Goal: Communication & Community: Participate in discussion

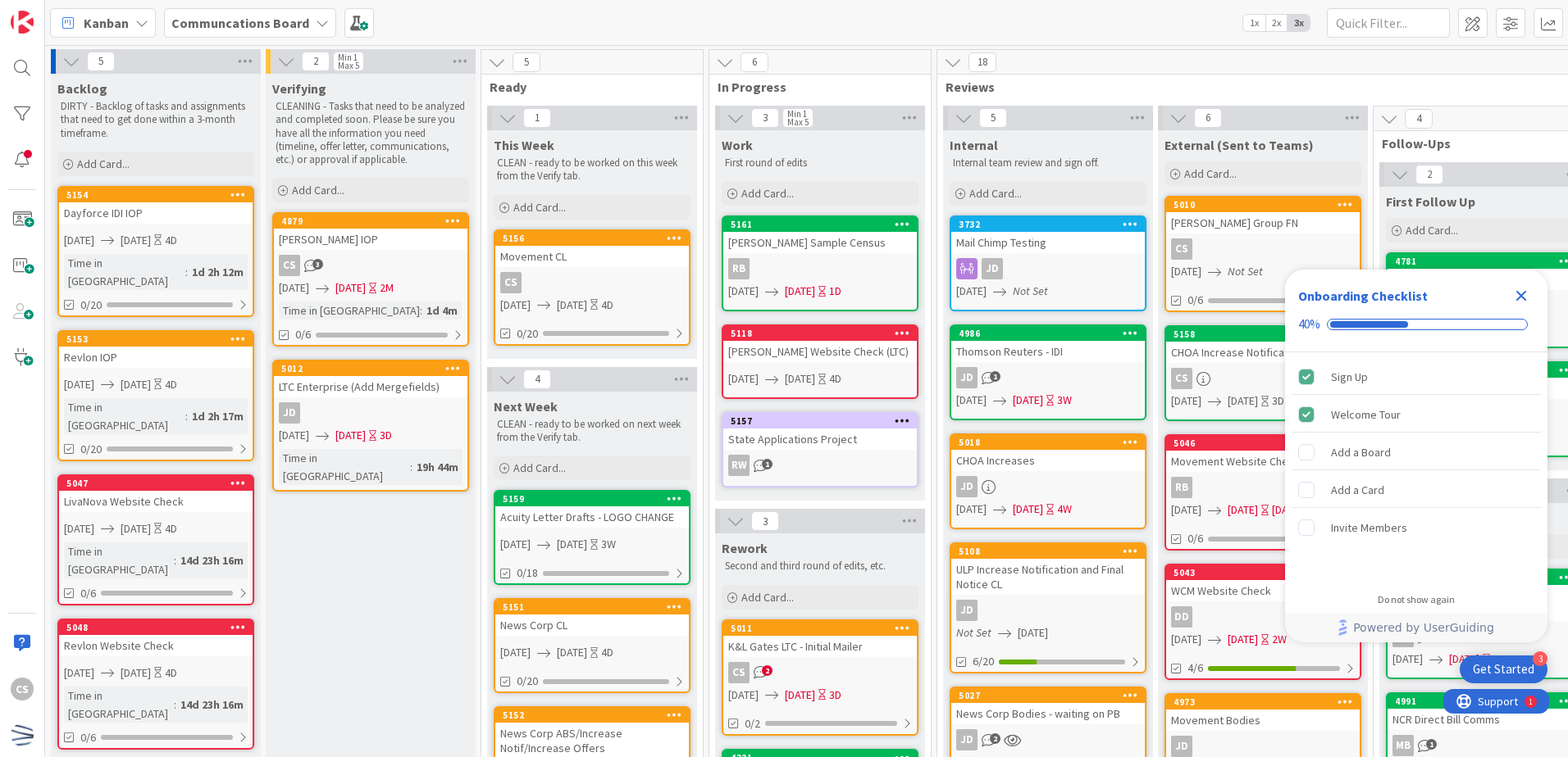
click at [1515, 294] on icon "Close Checklist" at bounding box center [1521, 296] width 20 height 20
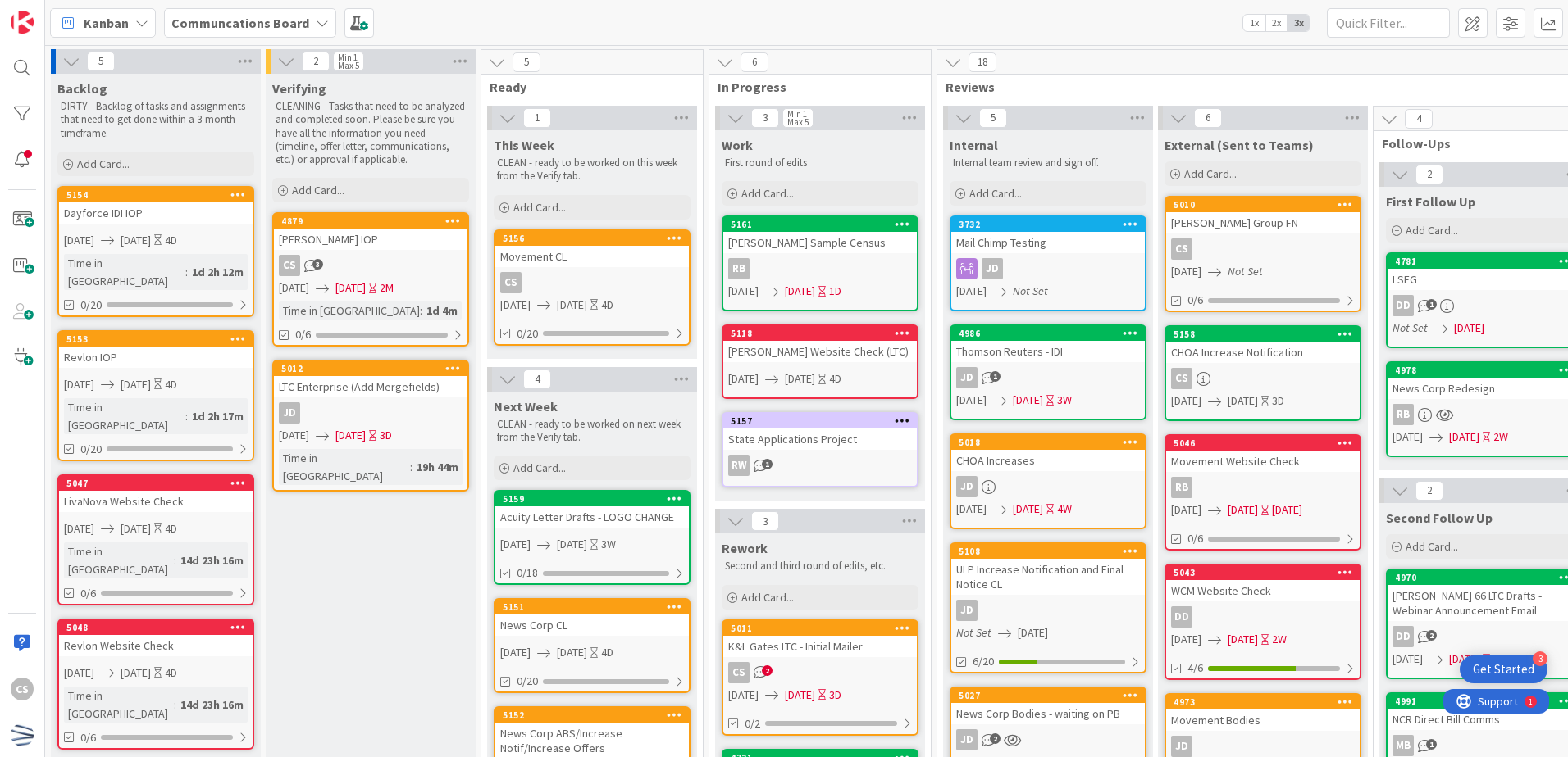
click at [844, 453] on link "5157 State Applications Project RW 1" at bounding box center [819, 450] width 197 height 76
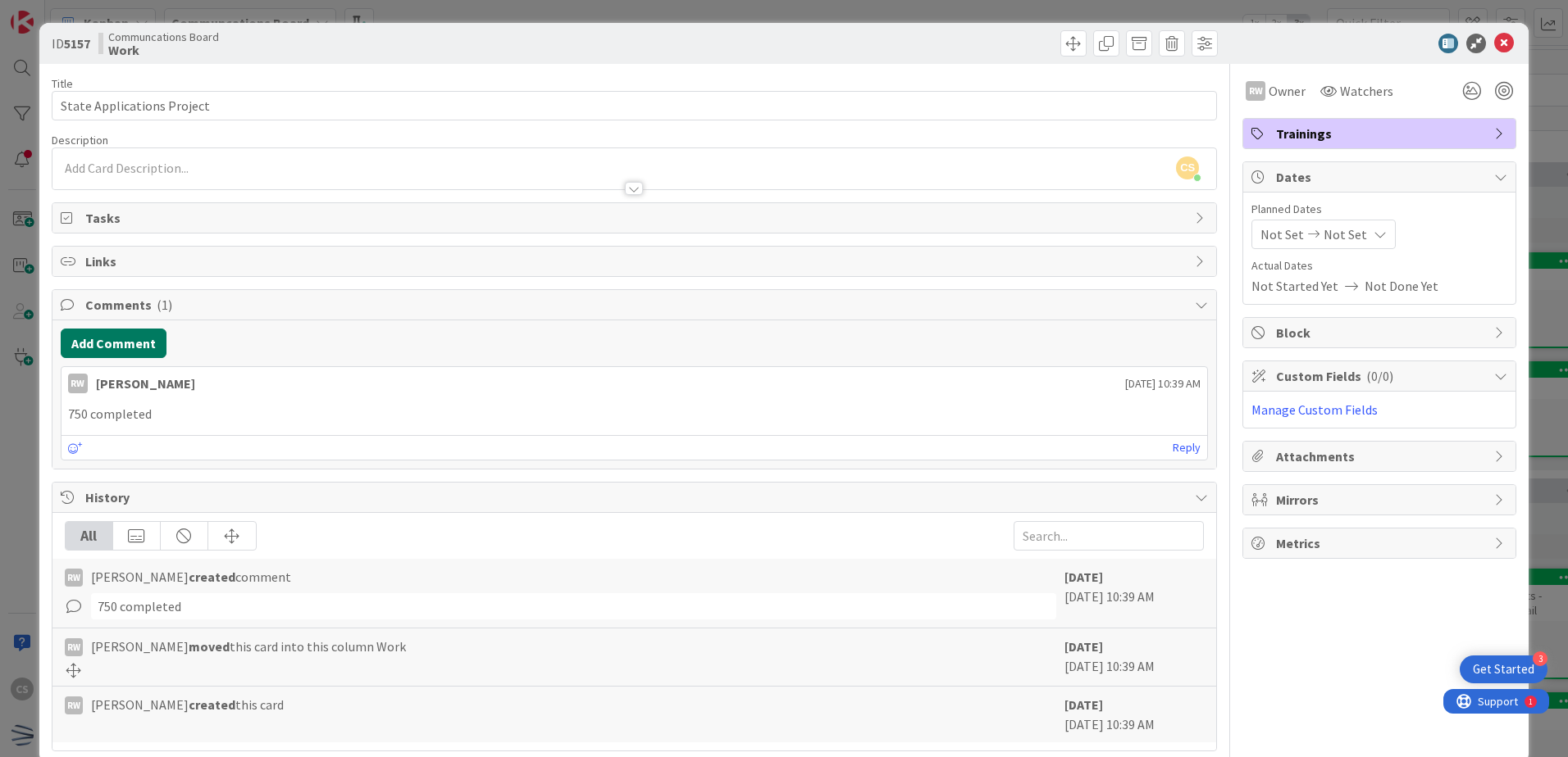
click at [104, 339] on button "Add Comment" at bounding box center [113, 343] width 106 height 29
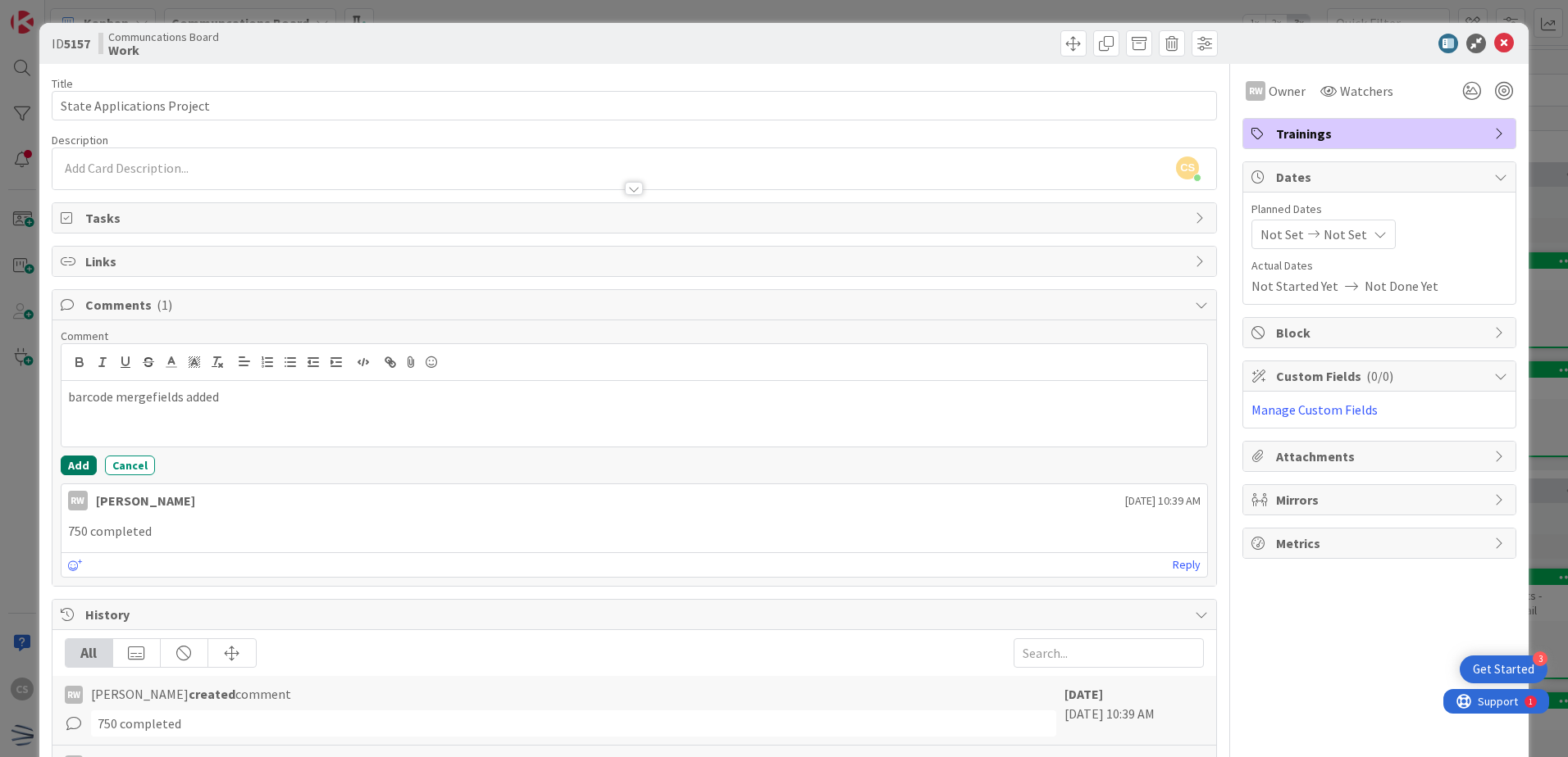
click at [78, 458] on button "Add" at bounding box center [79, 465] width 36 height 20
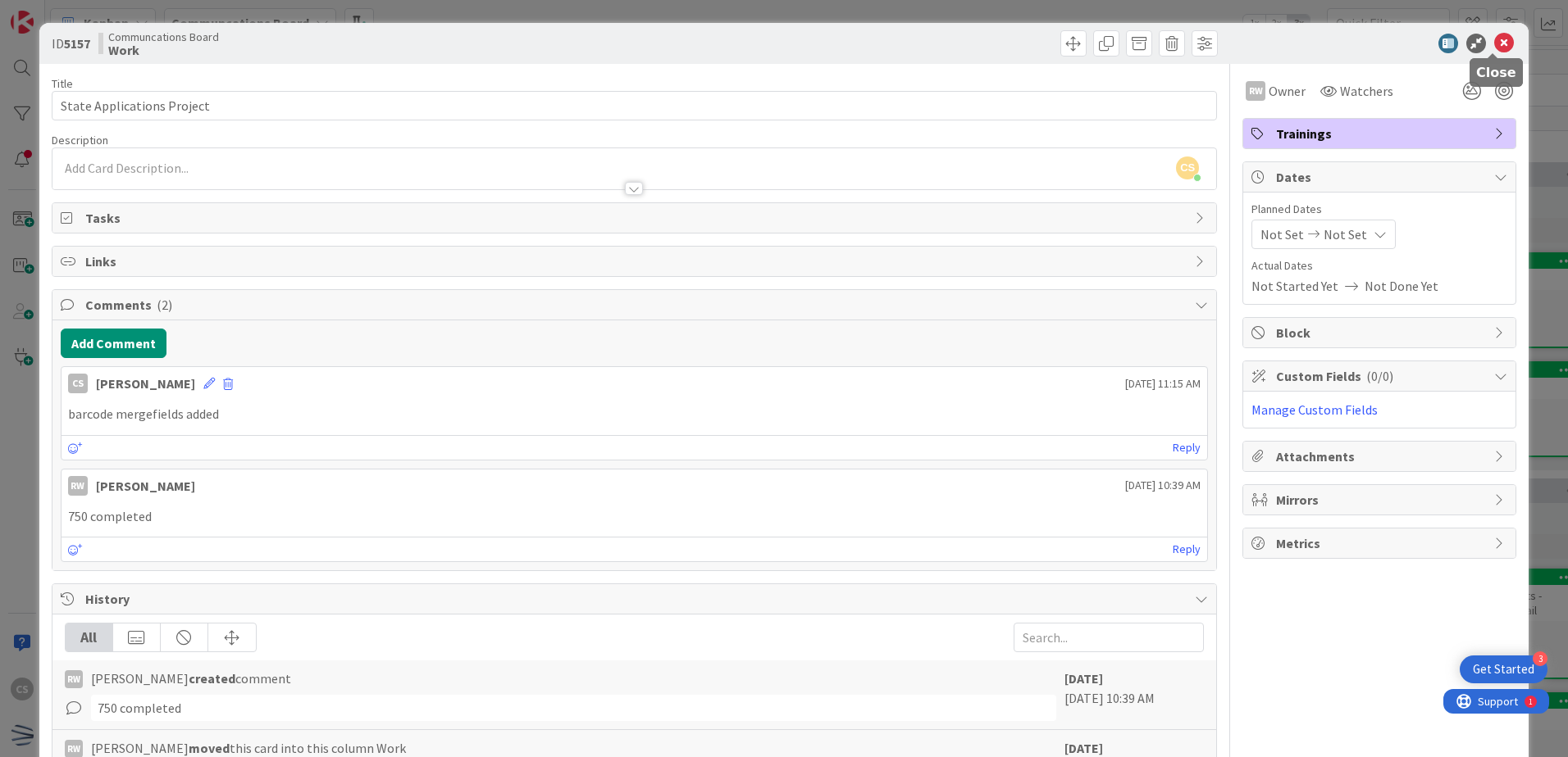
click at [1494, 51] on icon at bounding box center [1504, 43] width 20 height 20
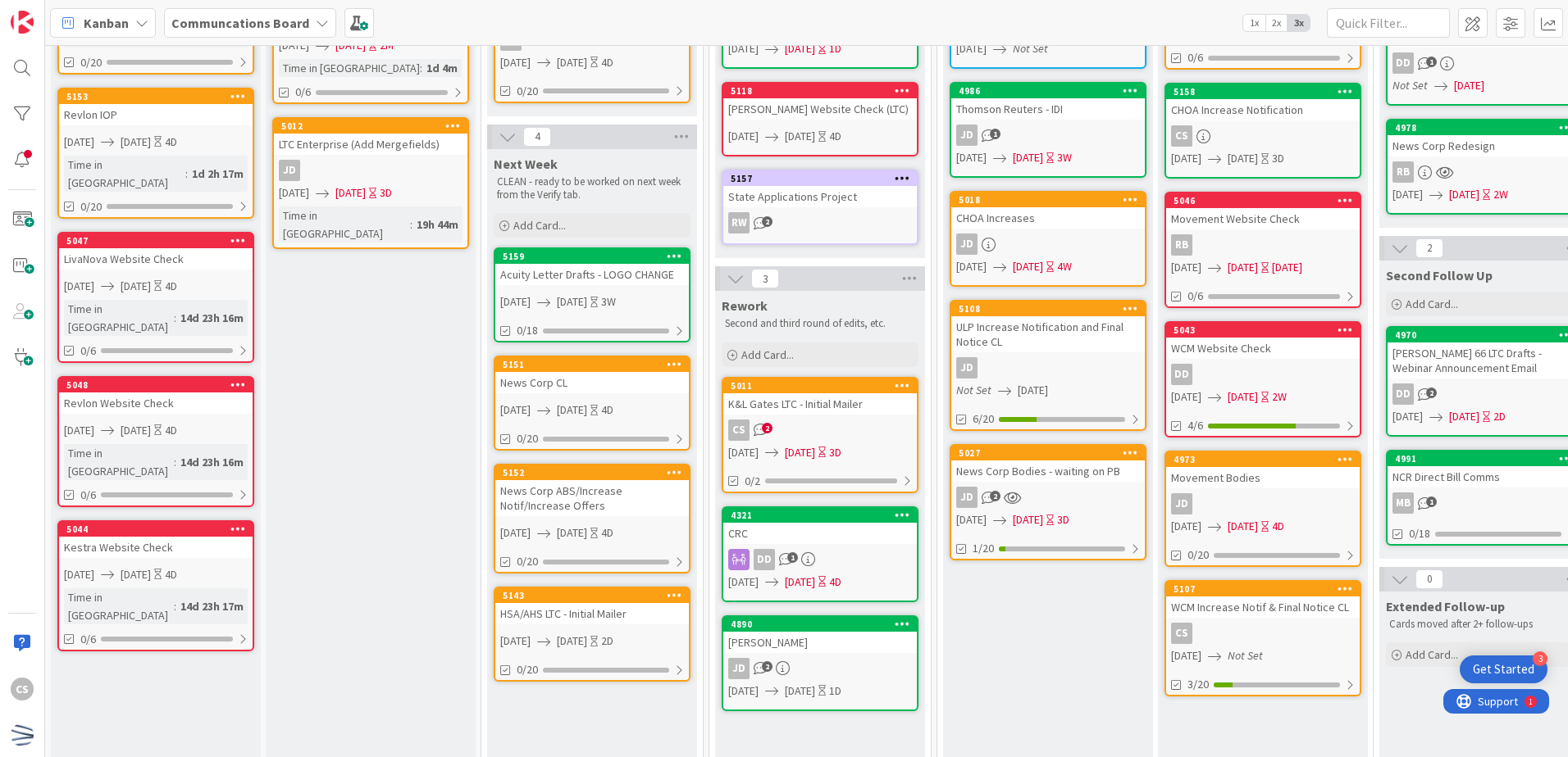
scroll to position [164, 0]
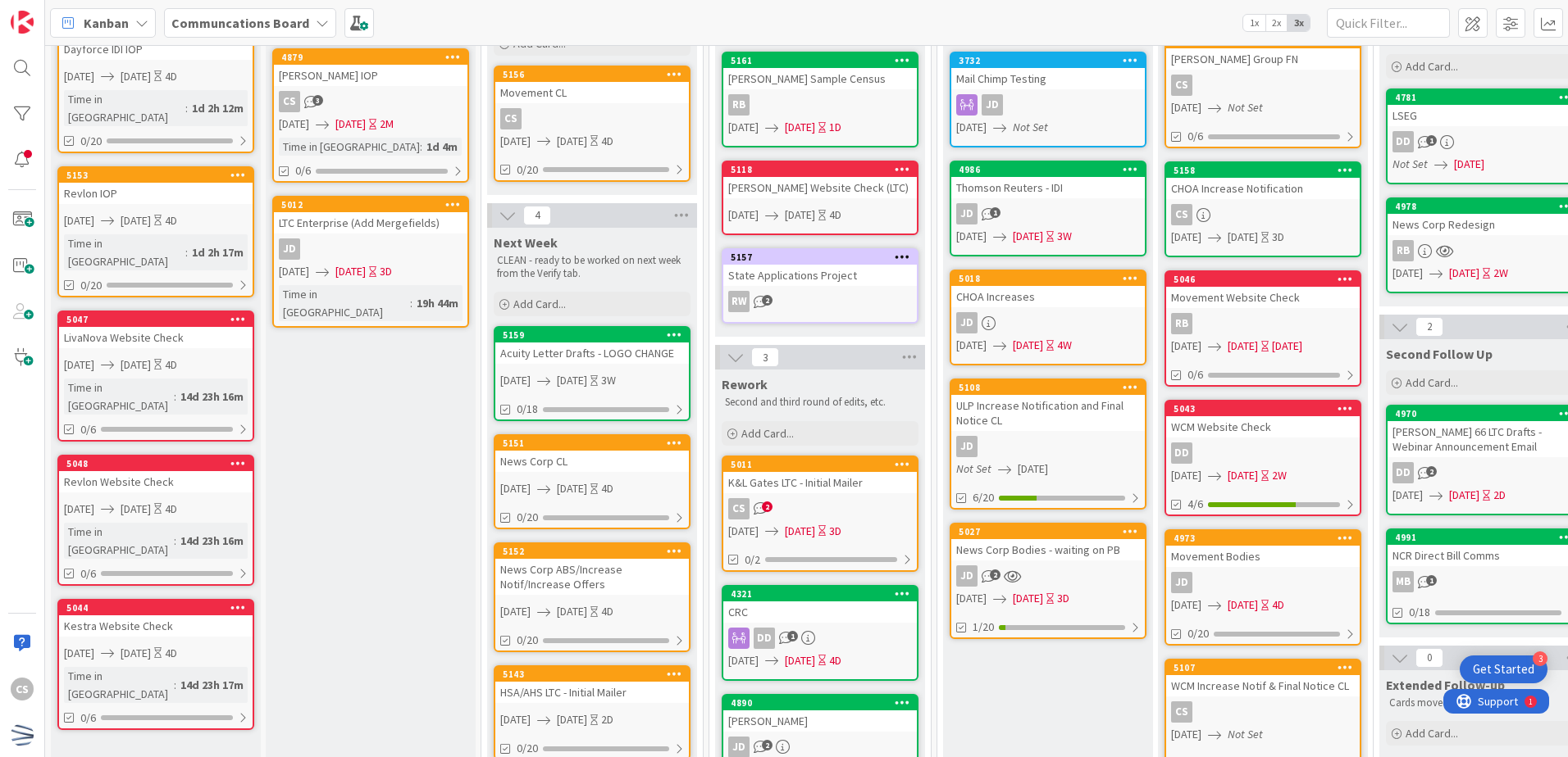
click at [855, 290] on link "5157 State Applications Project RW 2" at bounding box center [819, 286] width 197 height 76
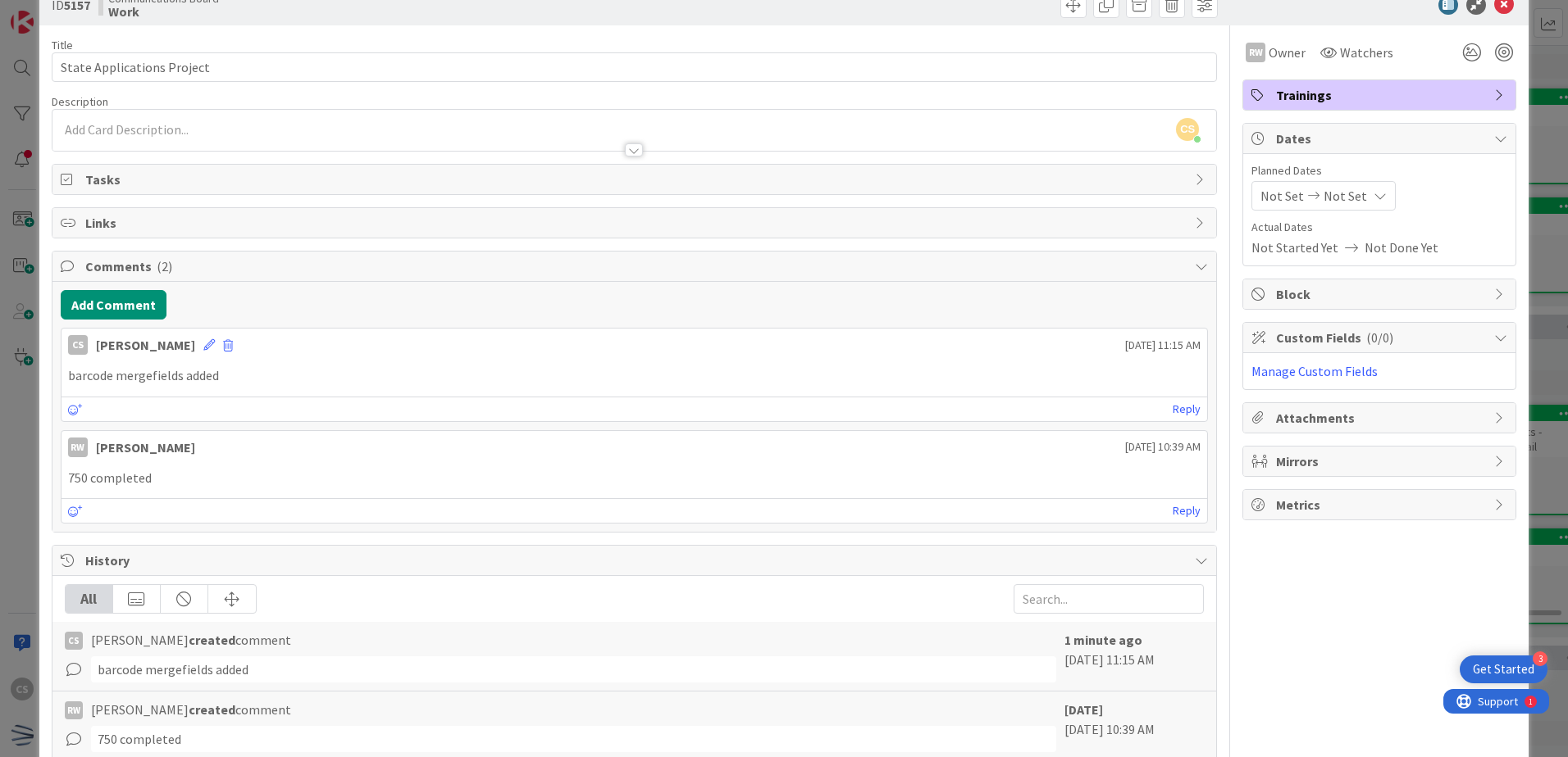
scroll to position [37, 0]
click at [1494, 9] on icon at bounding box center [1504, 6] width 20 height 20
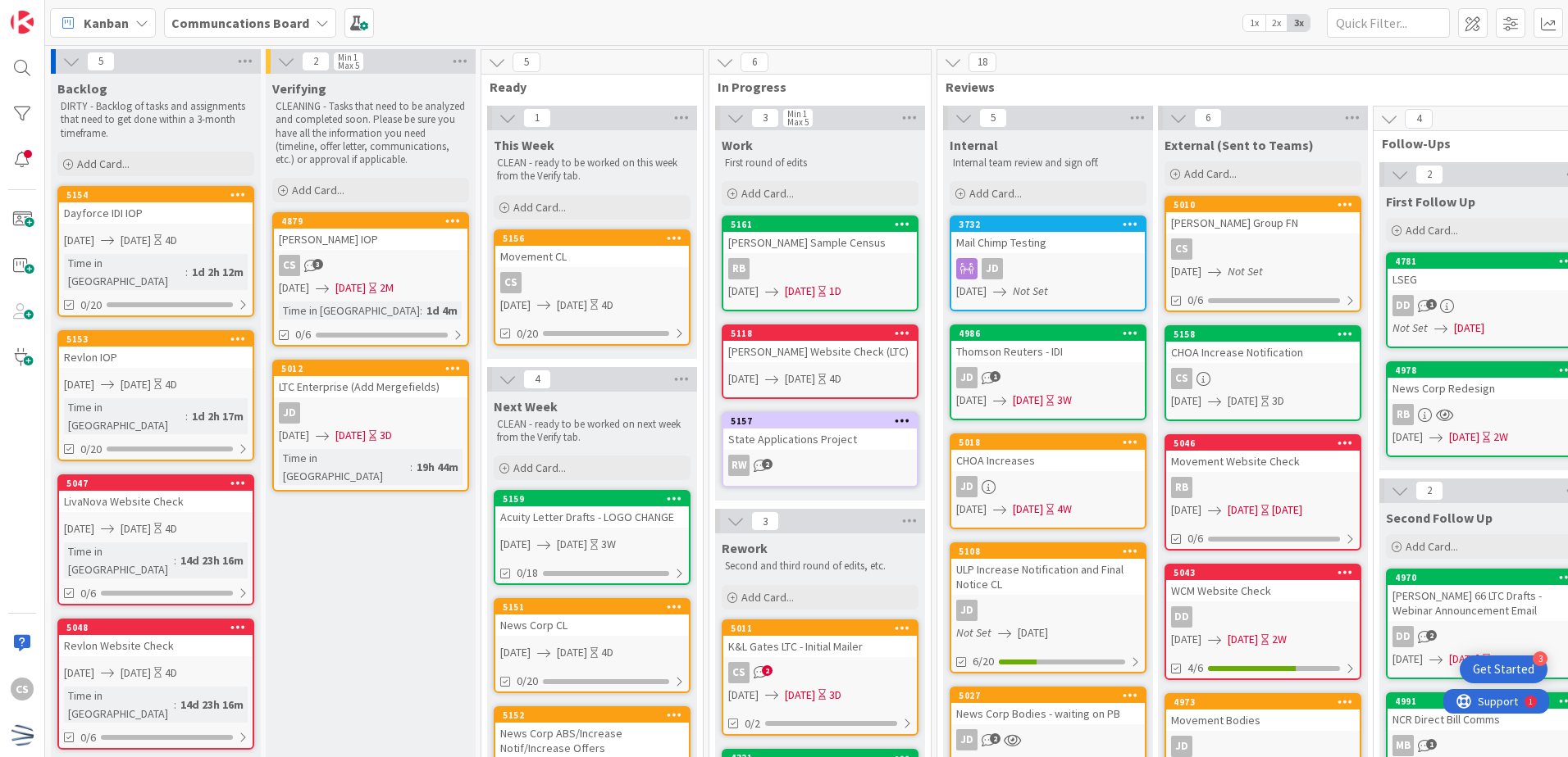
click at [642, 260] on div "Movement CL" at bounding box center [591, 256] width 193 height 21
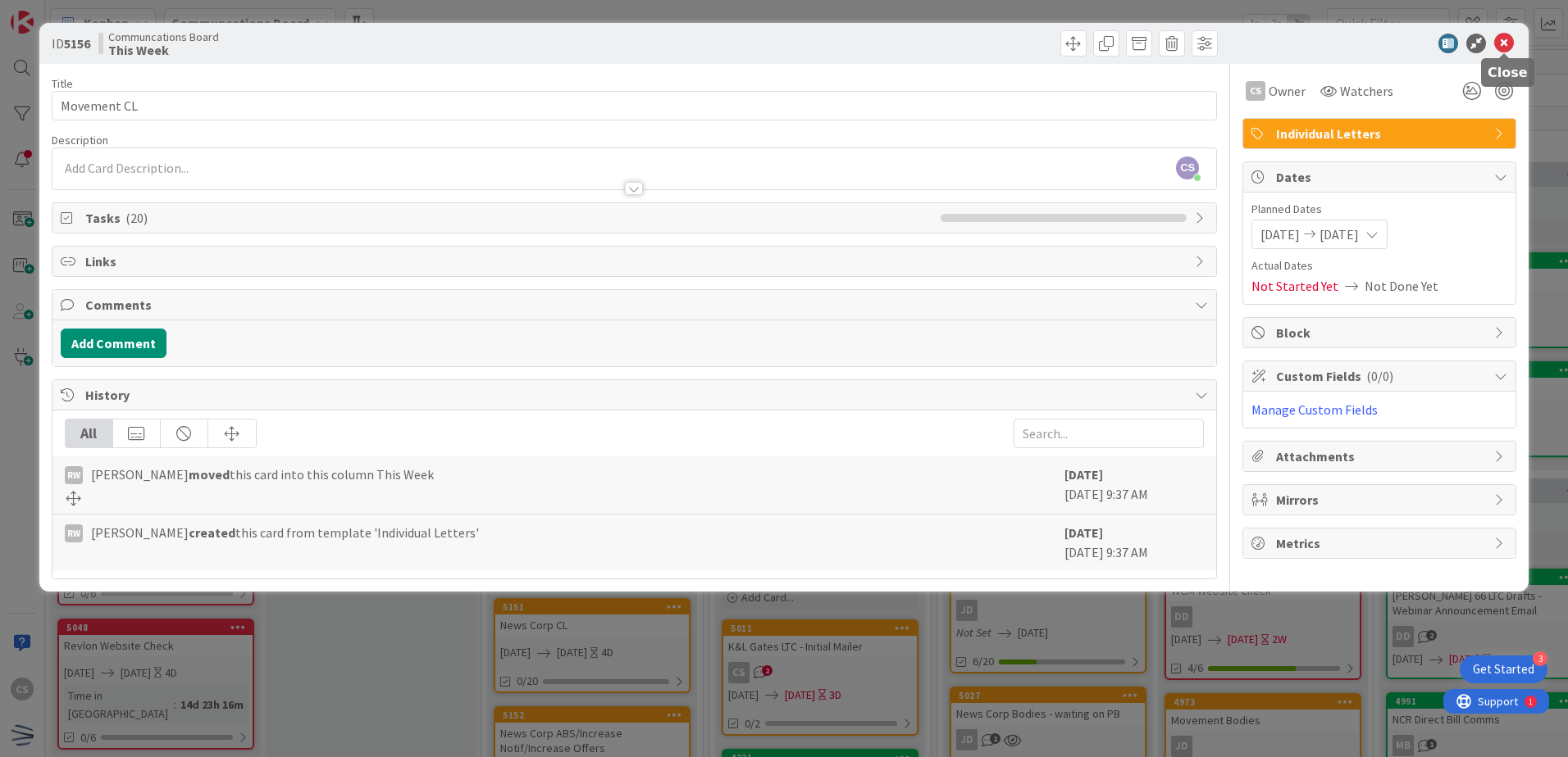
click at [1503, 35] on icon at bounding box center [1504, 43] width 20 height 20
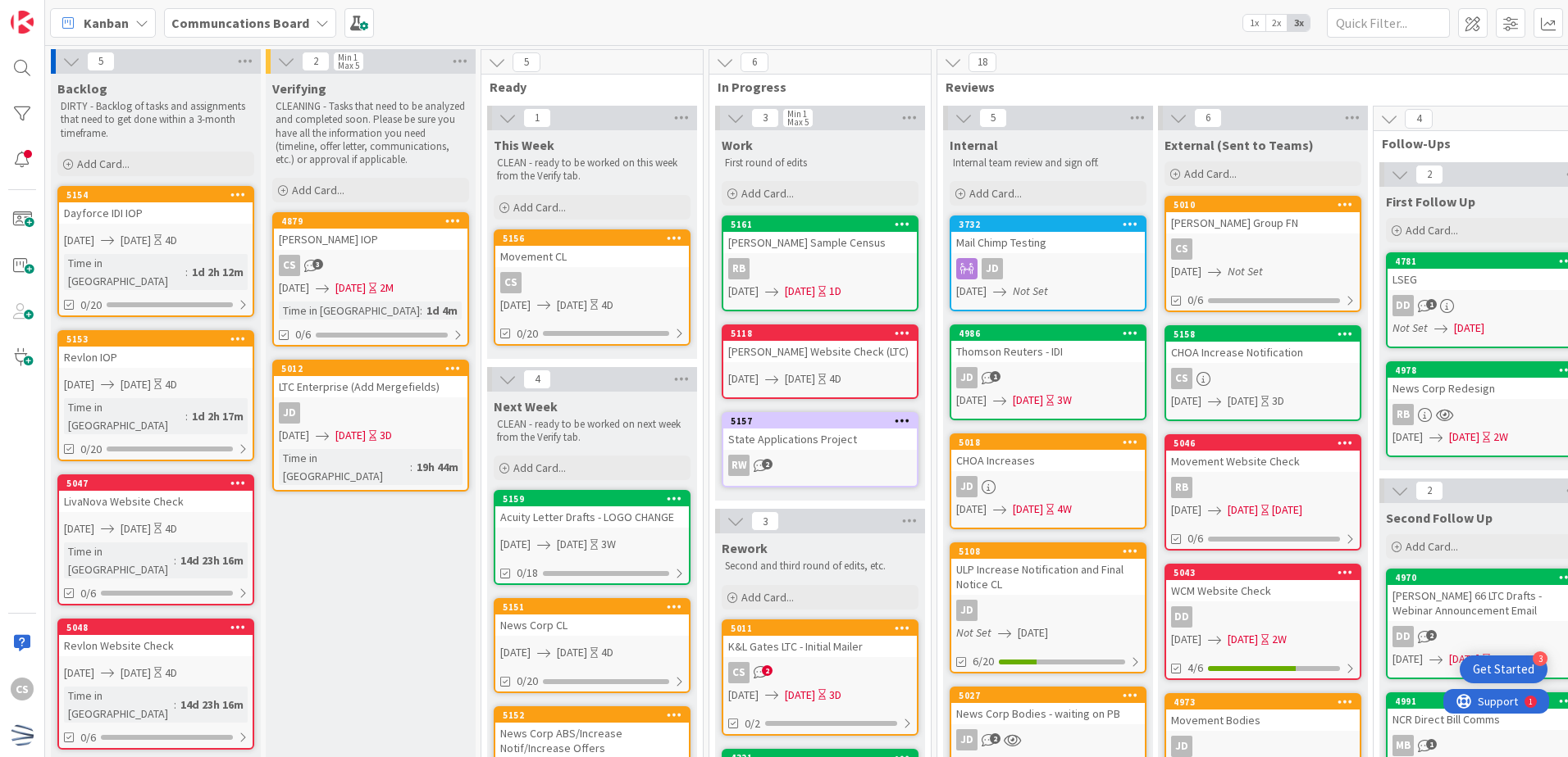
click at [591, 278] on div "CS" at bounding box center [591, 283] width 193 height 21
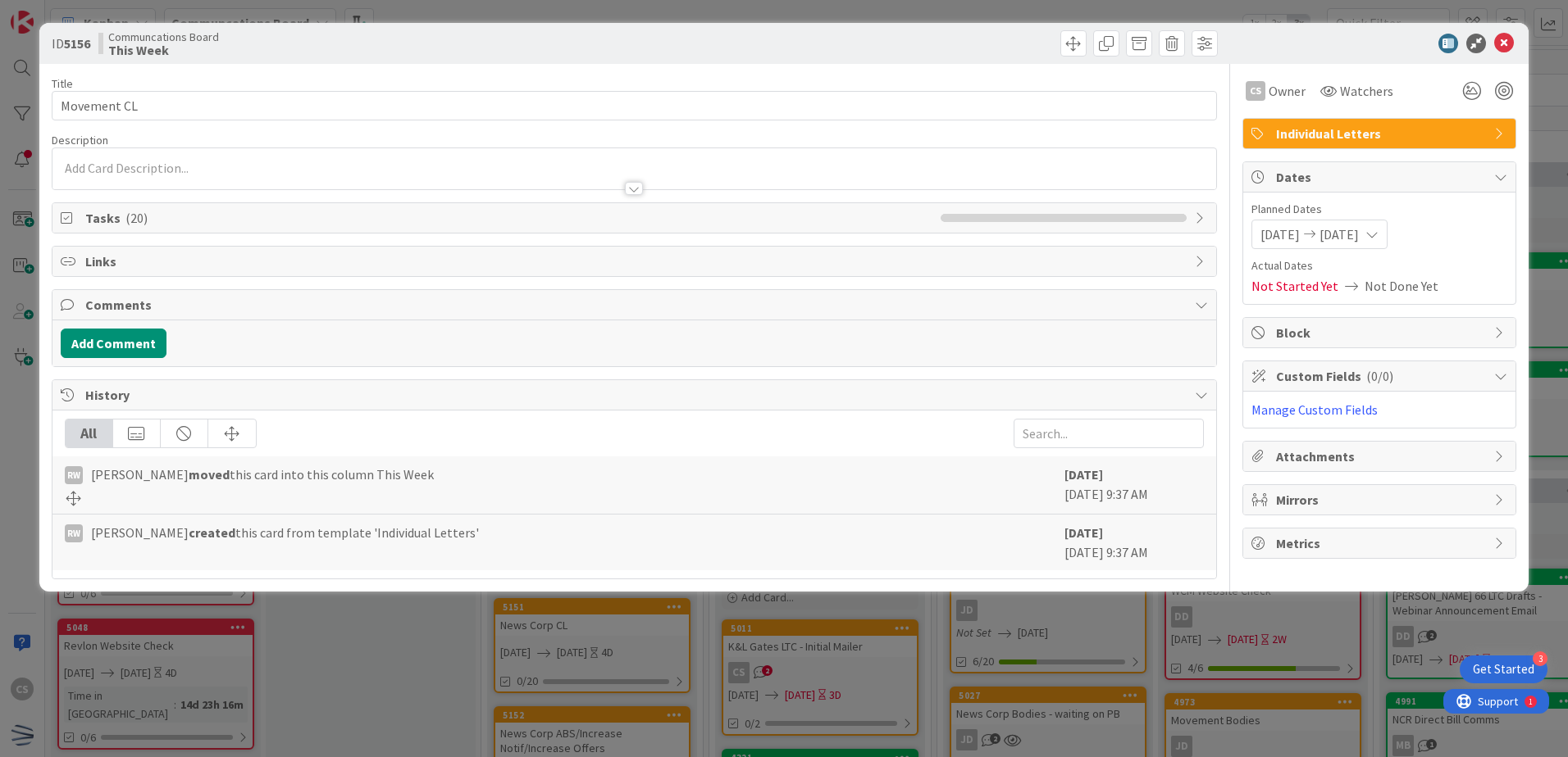
click at [168, 217] on span "Tasks ( 20 )" at bounding box center [508, 217] width 847 height 20
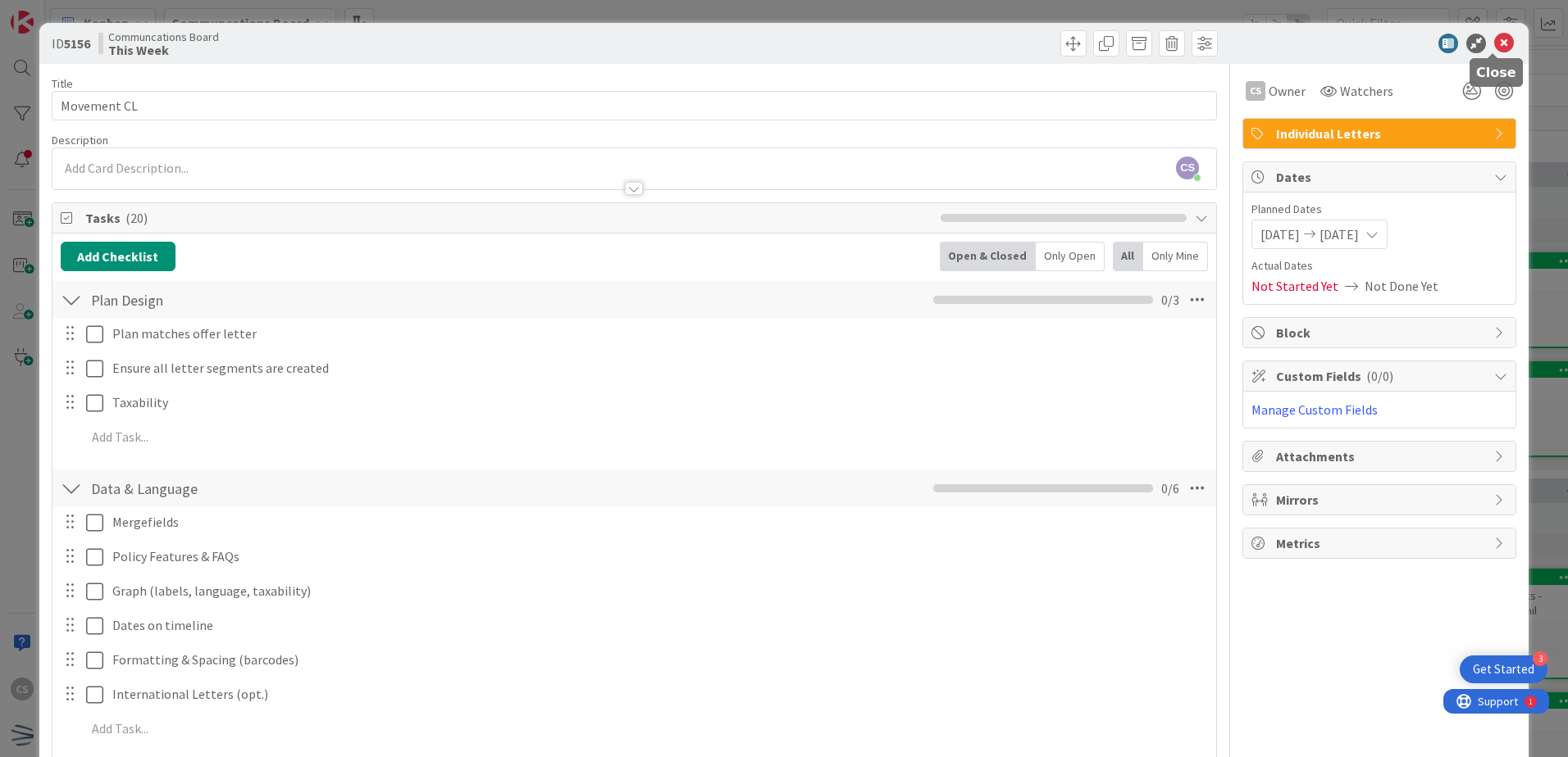
click at [1494, 39] on icon at bounding box center [1504, 43] width 20 height 20
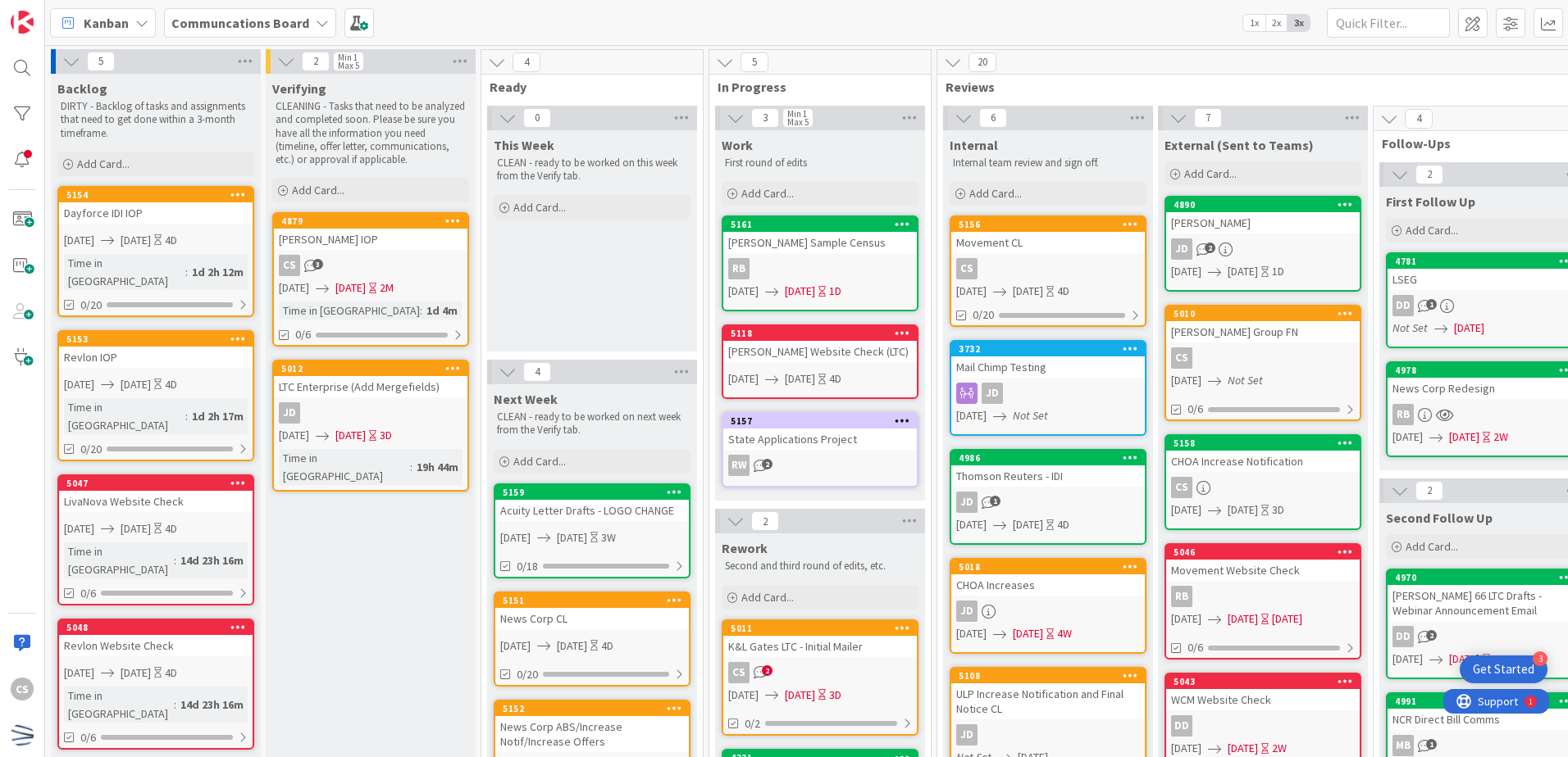
click at [1071, 256] on link "5156 Movement CL CS 09/15/2025 09/19/2025 4D 0/20" at bounding box center [1047, 272] width 197 height 112
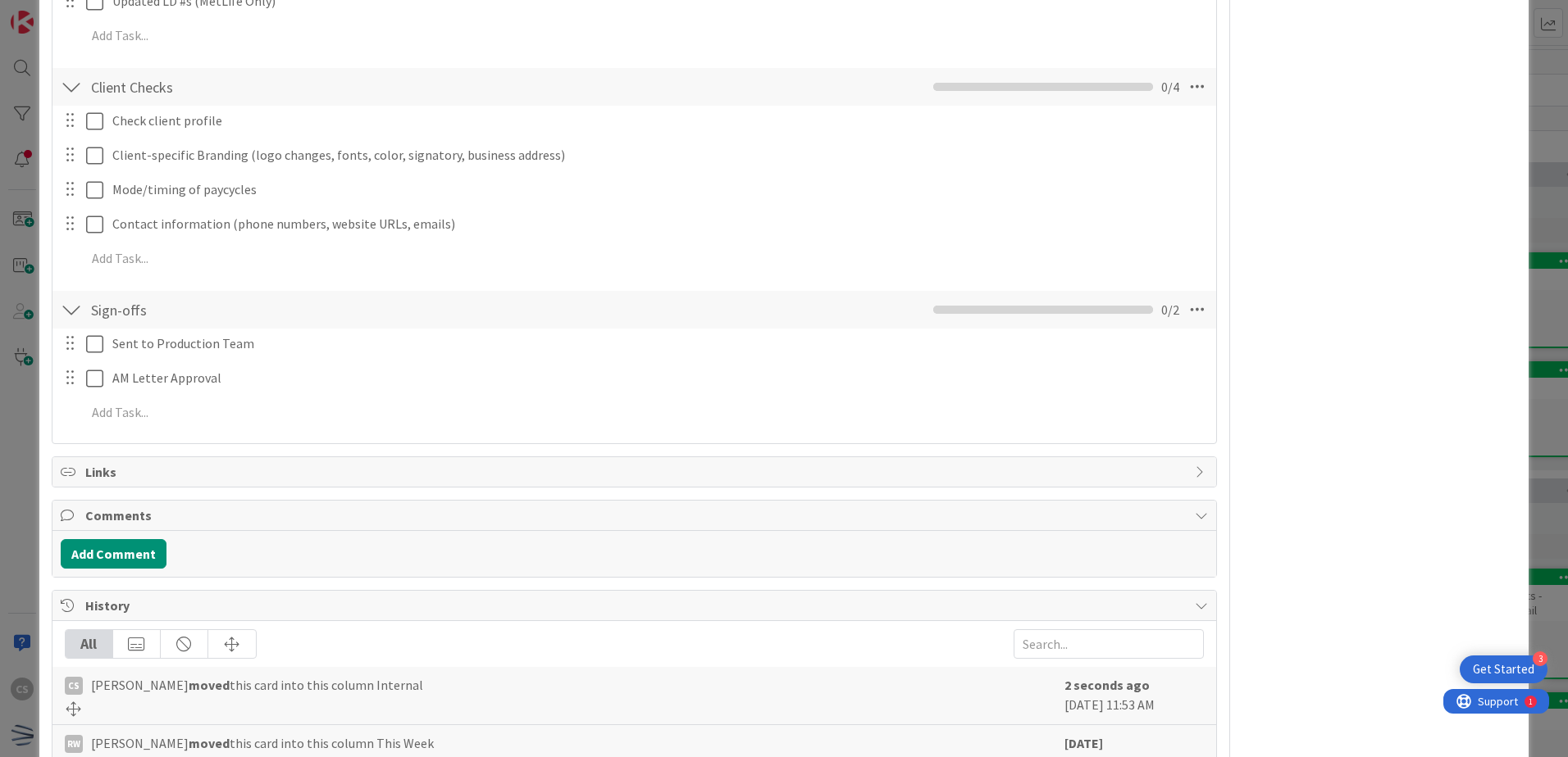
scroll to position [984, 0]
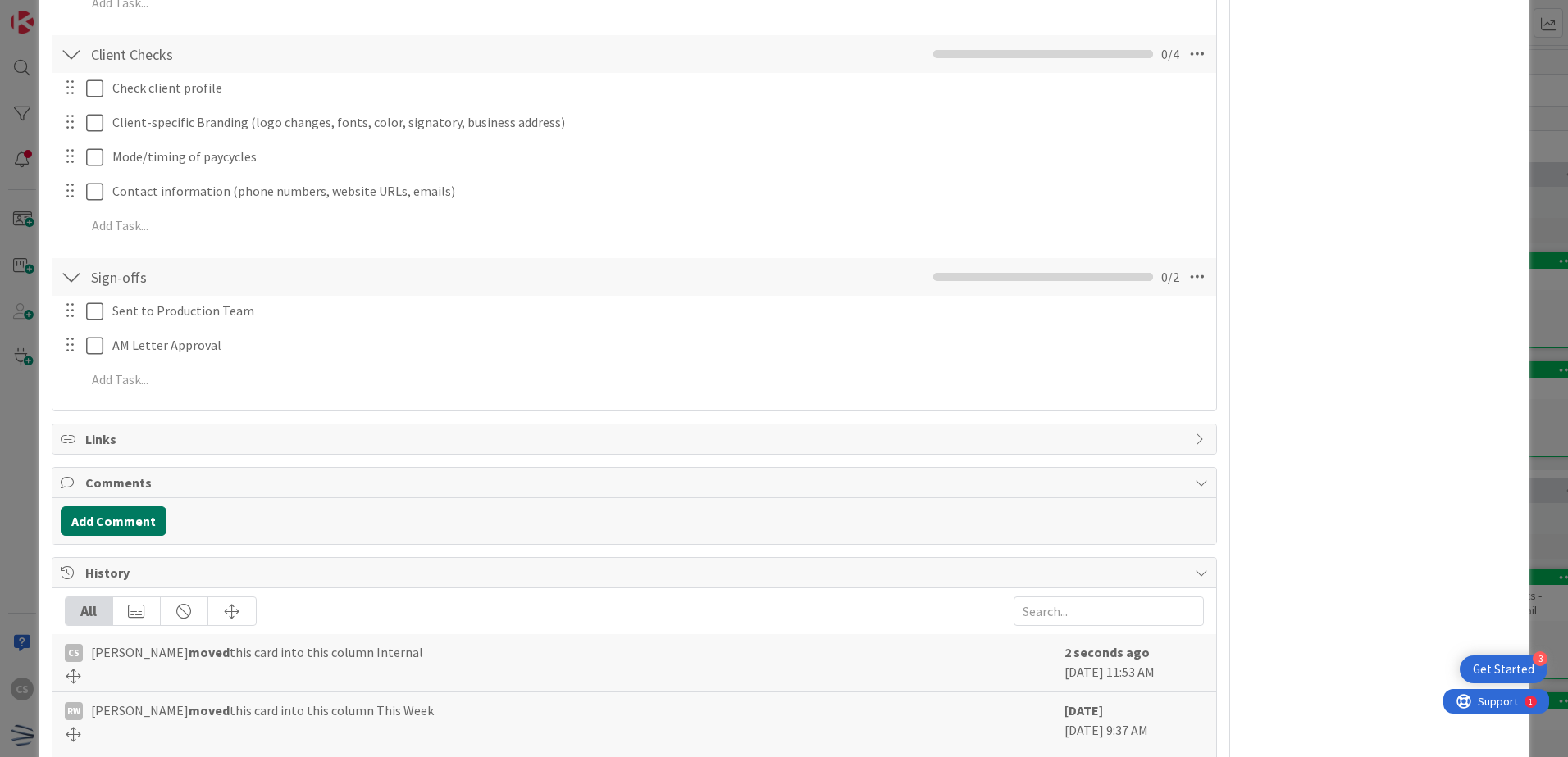
click at [118, 524] on button "Add Comment" at bounding box center [113, 521] width 106 height 29
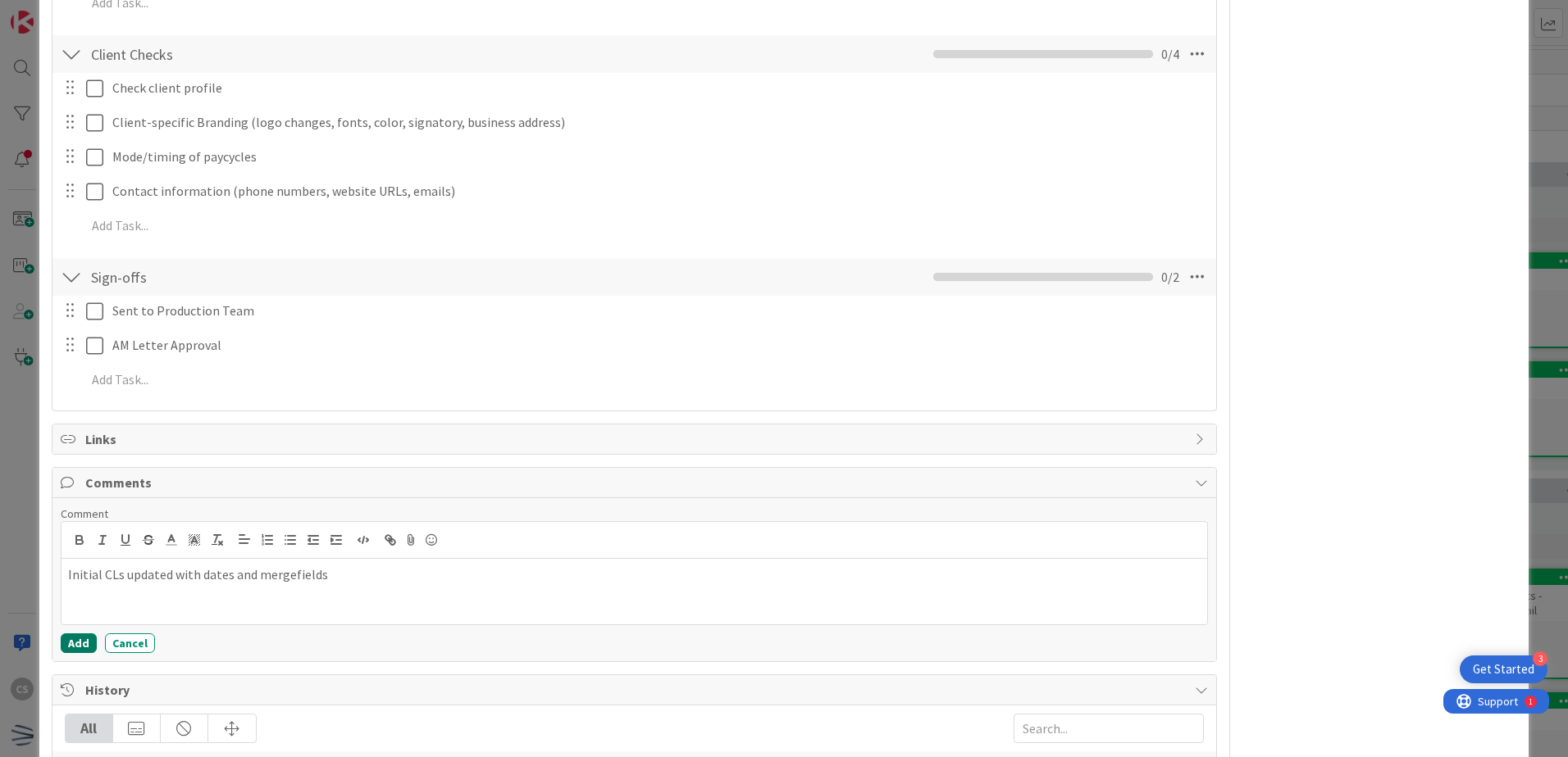
click at [69, 635] on button "Add" at bounding box center [79, 643] width 36 height 20
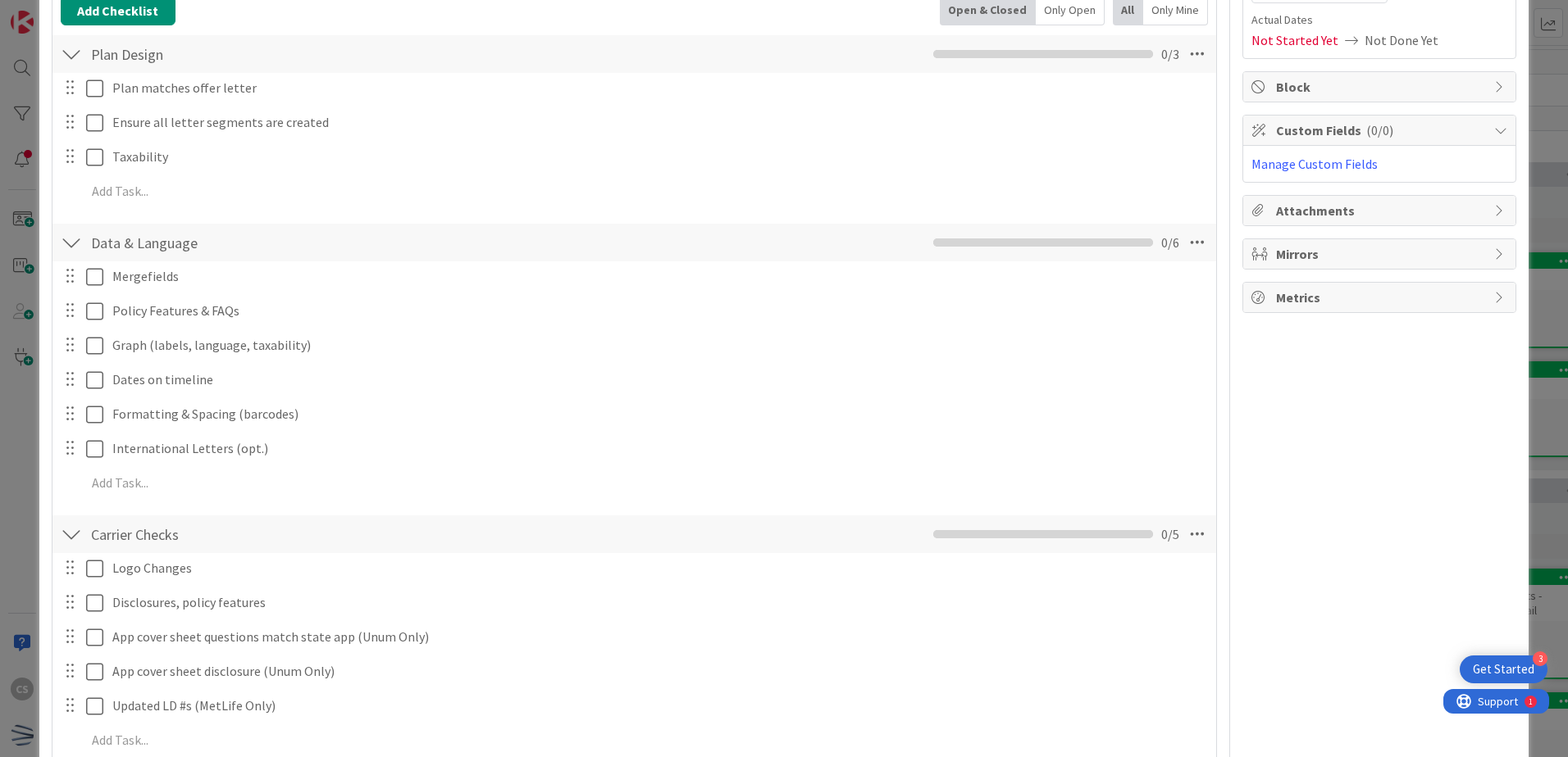
scroll to position [0, 0]
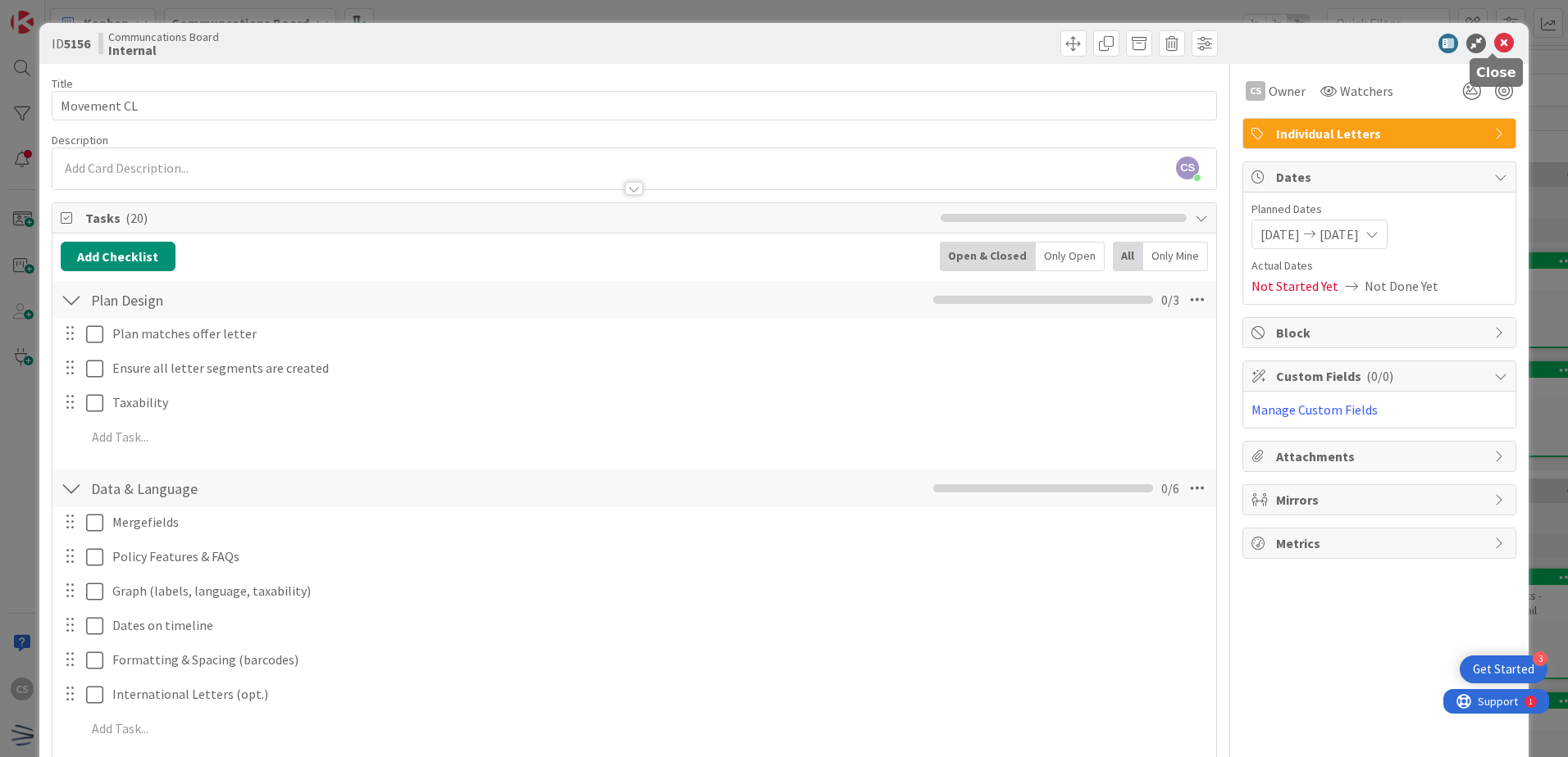
click at [1496, 40] on icon at bounding box center [1504, 43] width 20 height 20
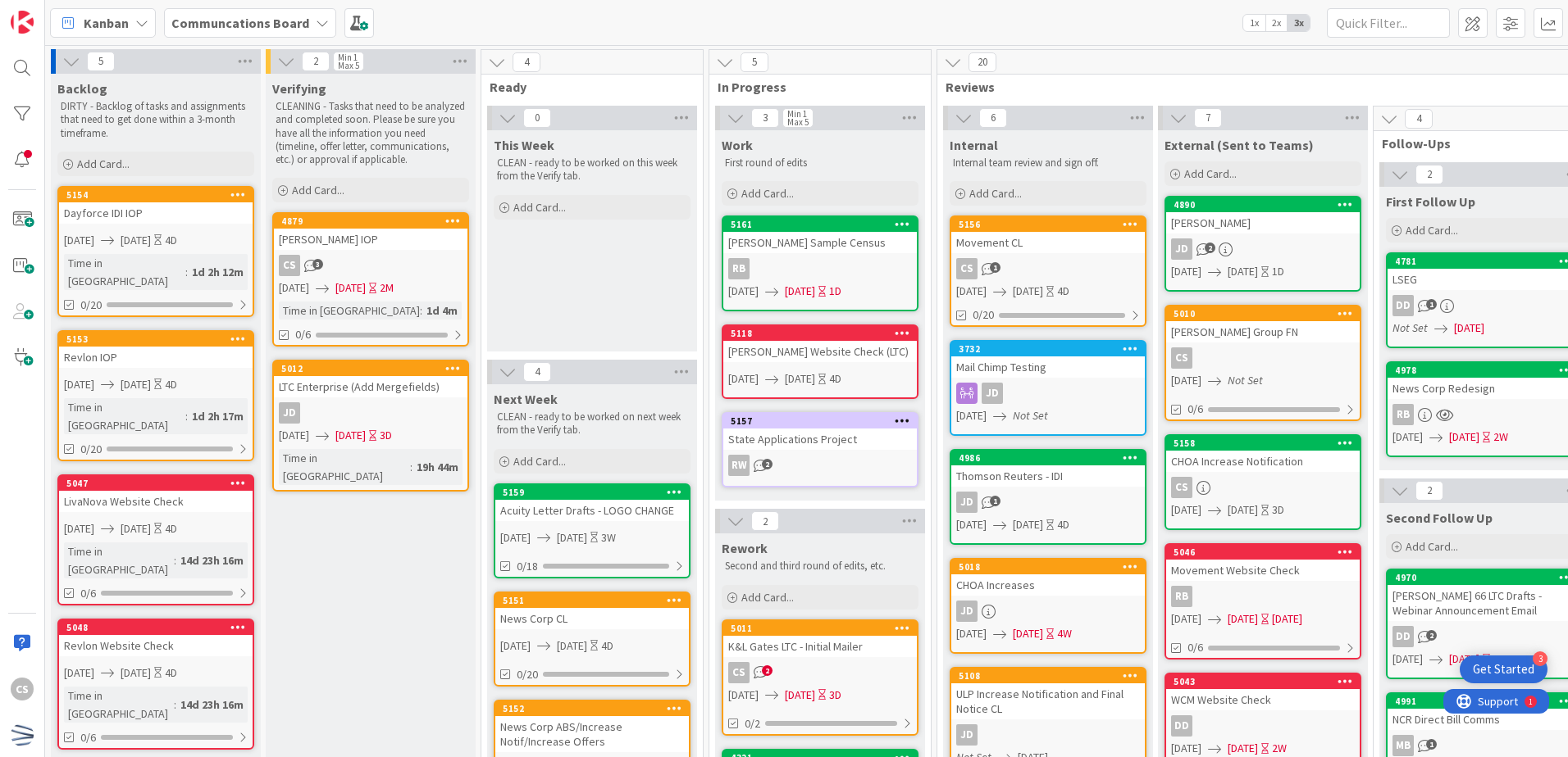
click at [940, 3] on div "Kanban Communcations Board 1x 2x 3x" at bounding box center [805, 22] width 1522 height 45
click at [675, 9] on div "Kanban Communcations Board 1x 2x 3x" at bounding box center [805, 22] width 1522 height 45
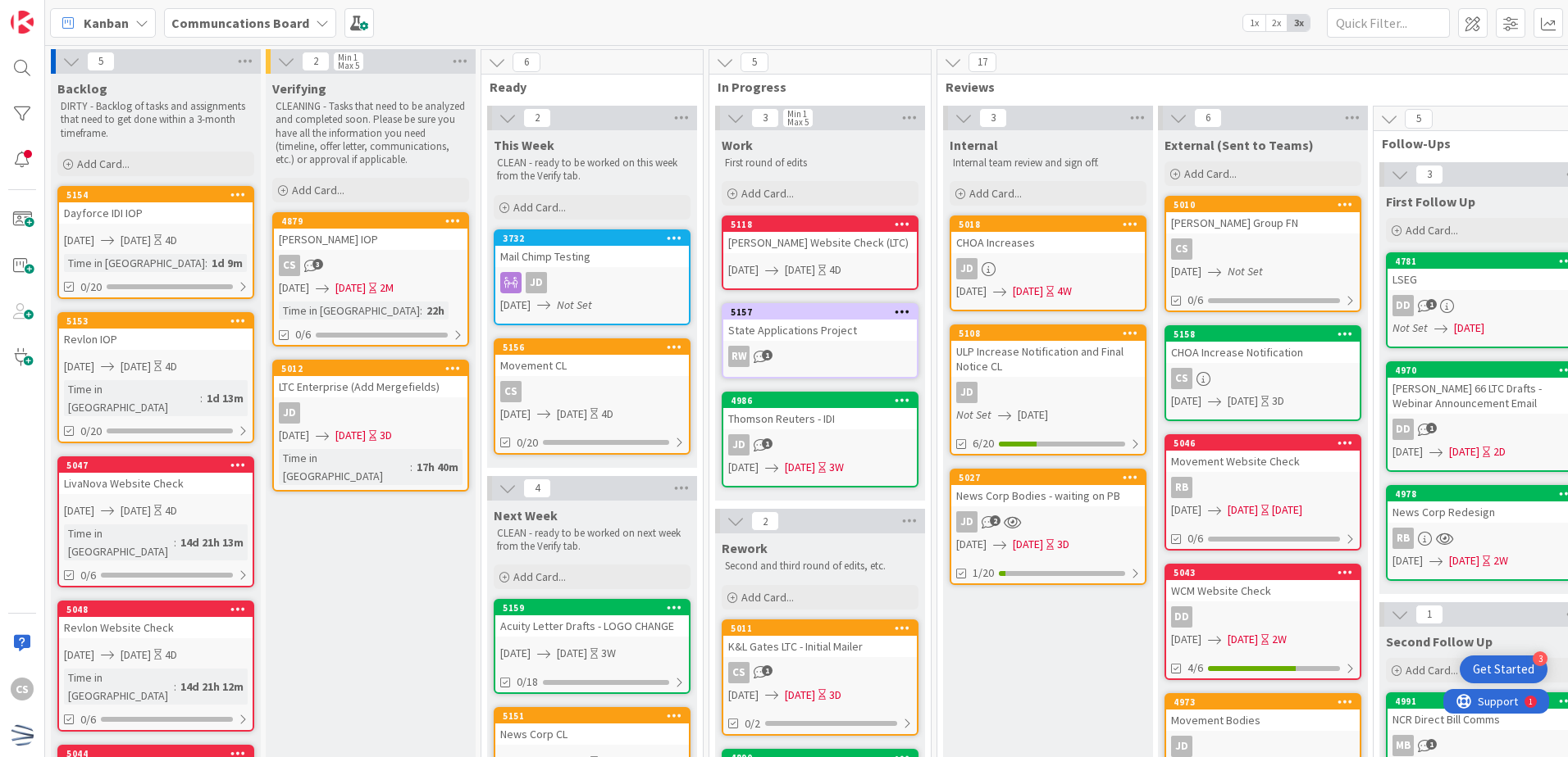
scroll to position [638, 0]
